Goal: Purchase product/service

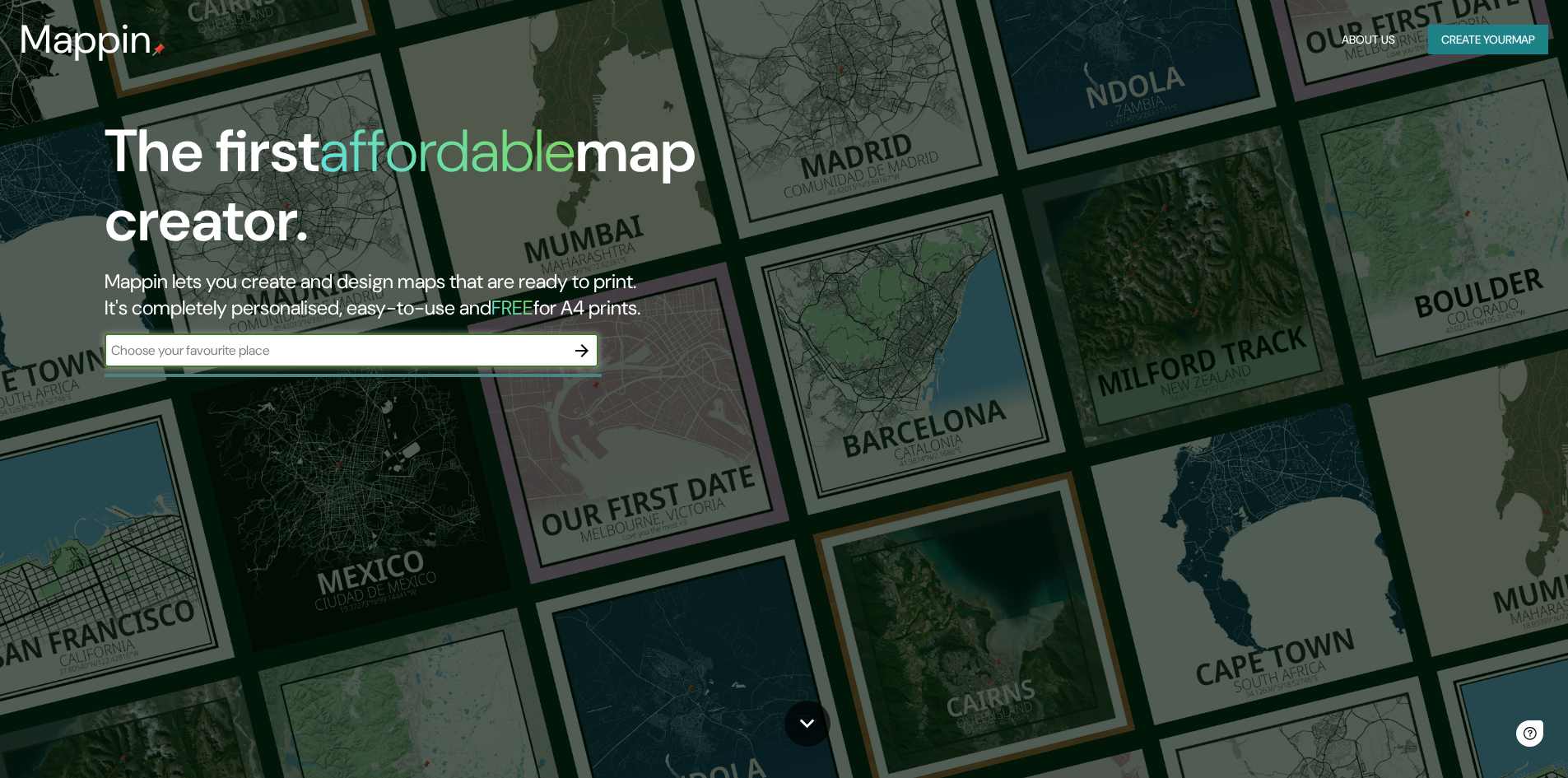
click at [467, 360] on div "​" at bounding box center [351, 351] width 494 height 33
type input "[GEOGRAPHIC_DATA]"
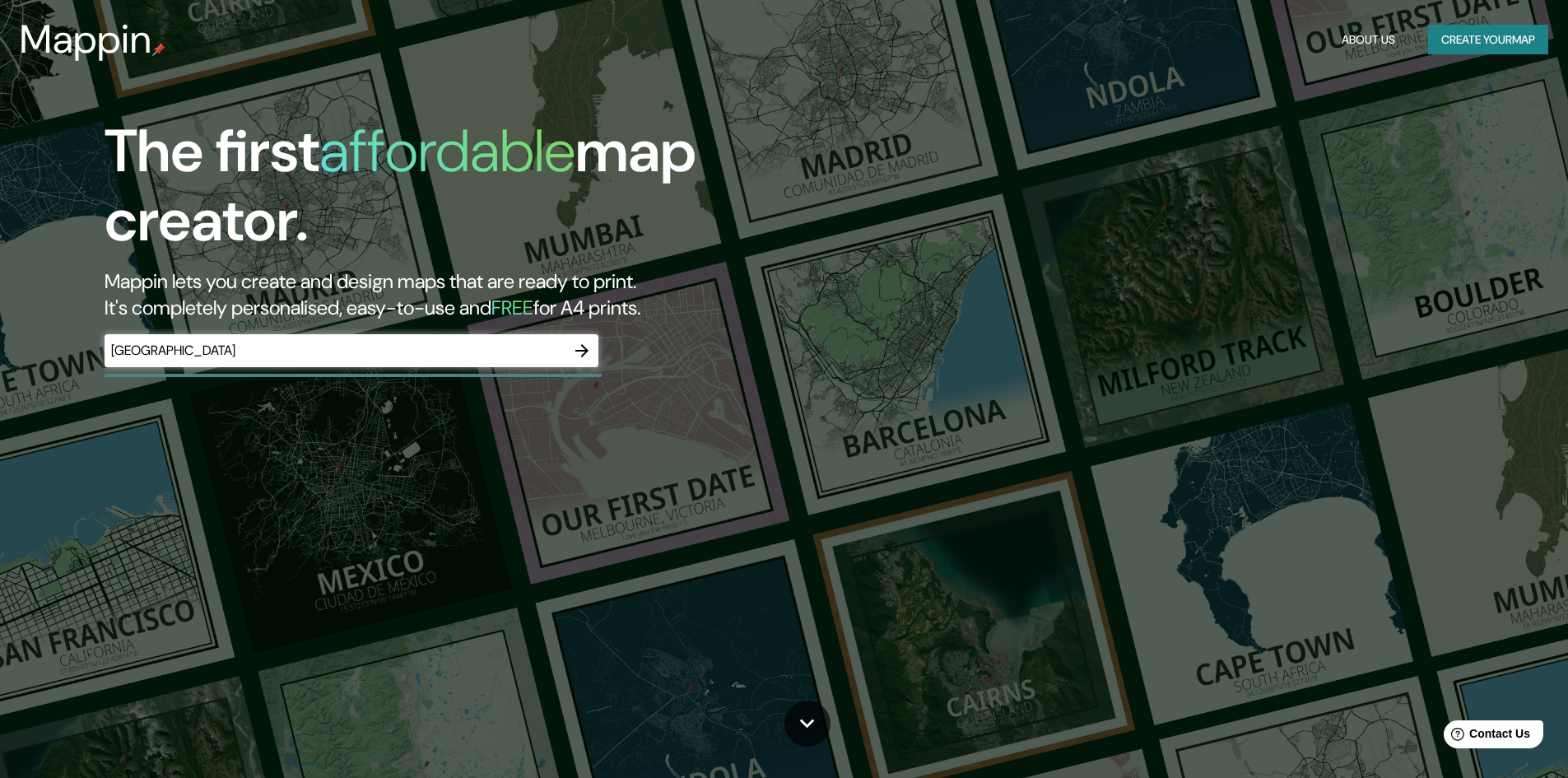
click at [585, 355] on icon "button" at bounding box center [582, 351] width 13 height 13
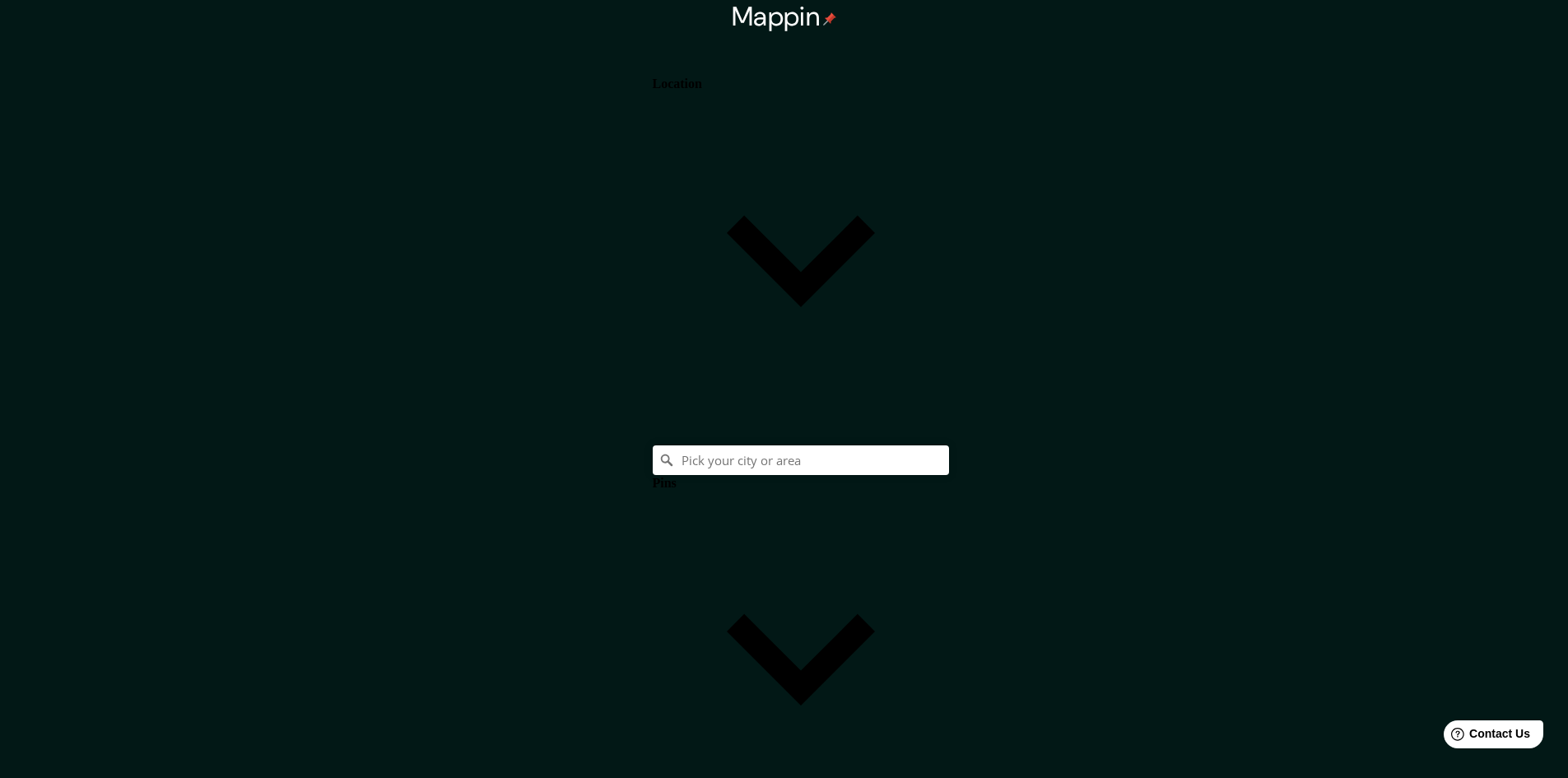
click at [702, 85] on h4 "Location" at bounding box center [677, 84] width 49 height 15
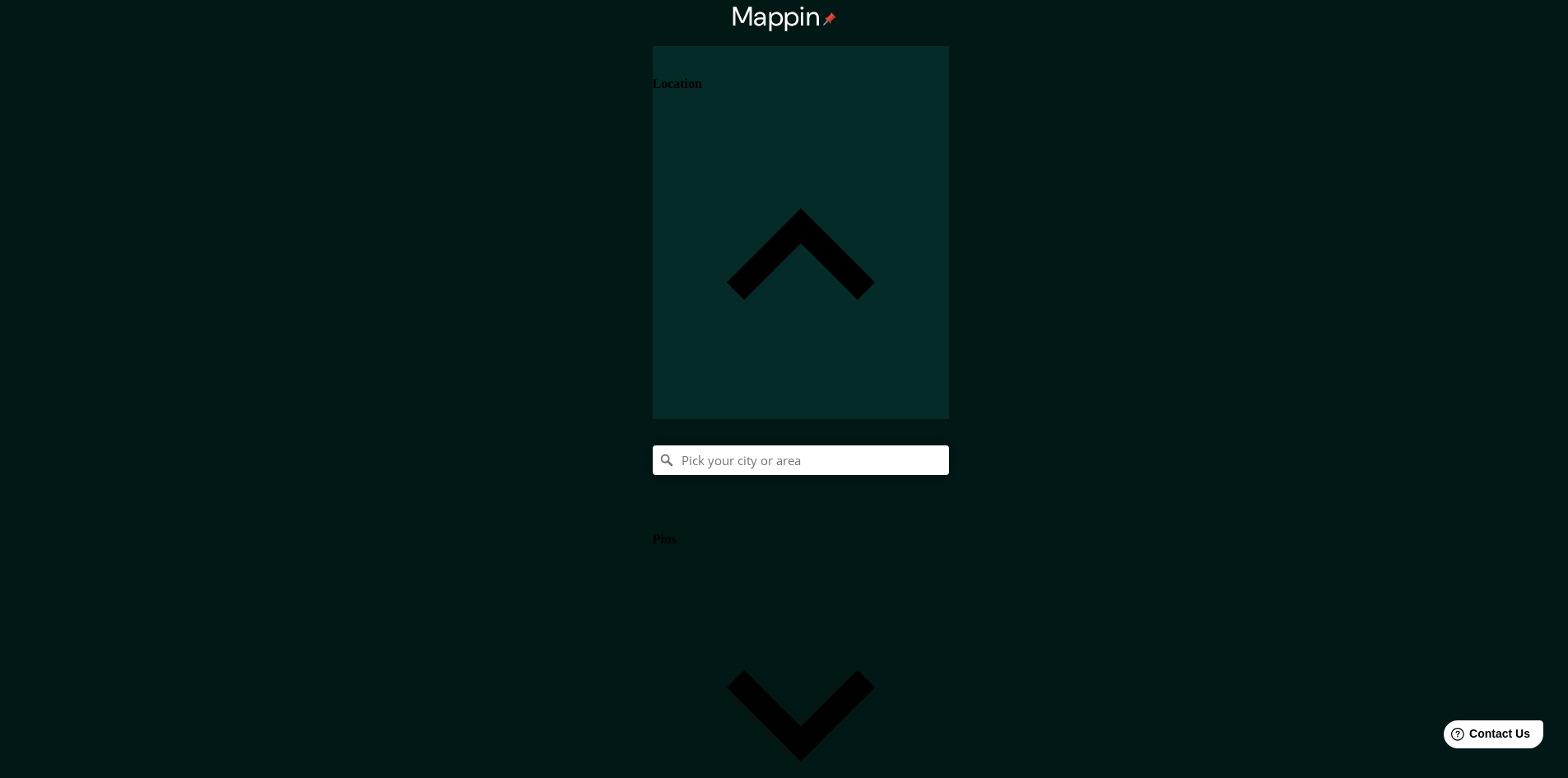
click at [949, 445] on div at bounding box center [800, 460] width 296 height 30
click at [949, 445] on input "Pick your city or area" at bounding box center [800, 460] width 296 height 30
click at [949, 445] on input "[GEOGRAPHIC_DATA]" at bounding box center [800, 460] width 296 height 30
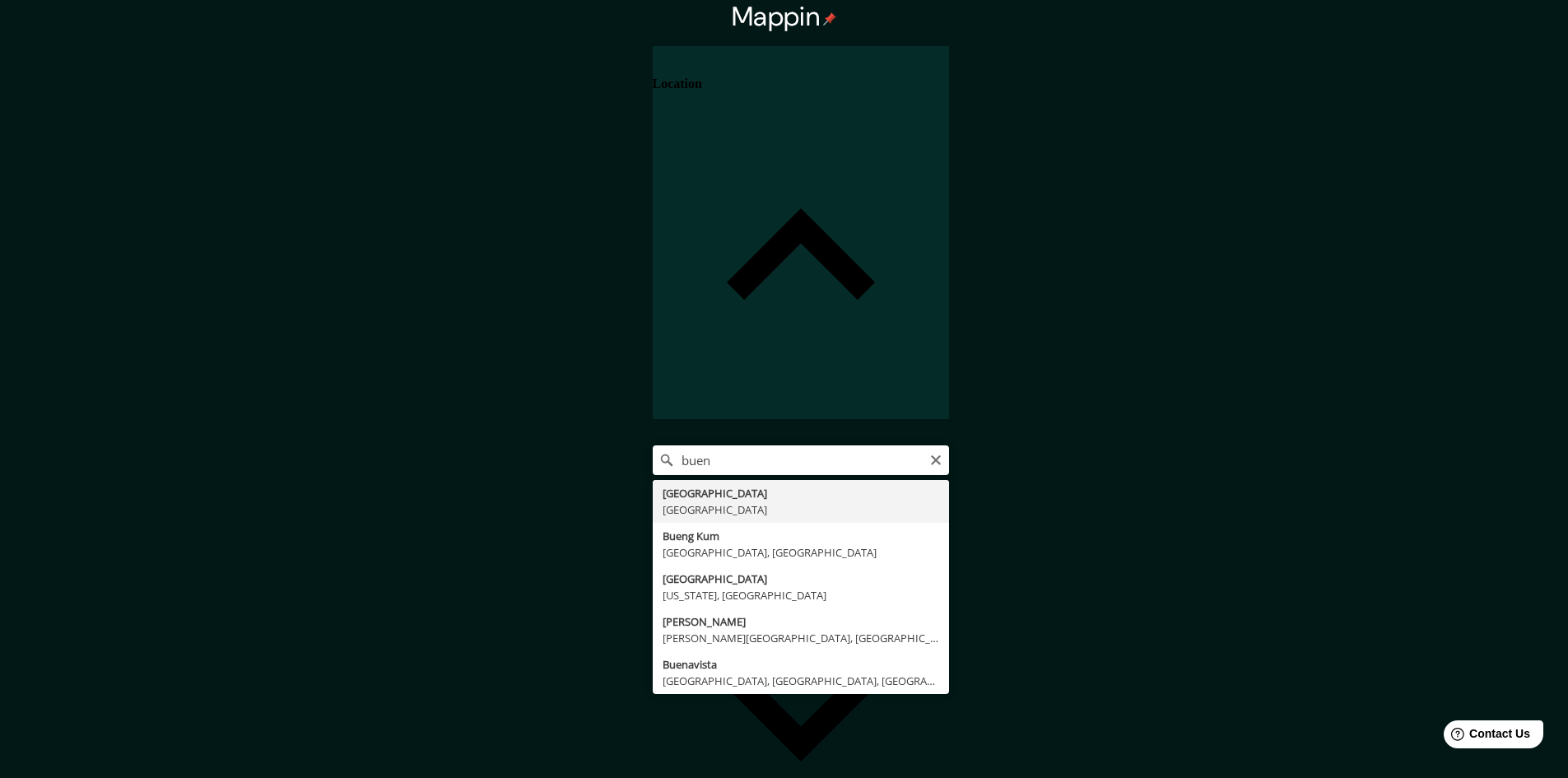
type input "[GEOGRAPHIC_DATA], [GEOGRAPHIC_DATA]"
